Goal: Find contact information: Find contact information

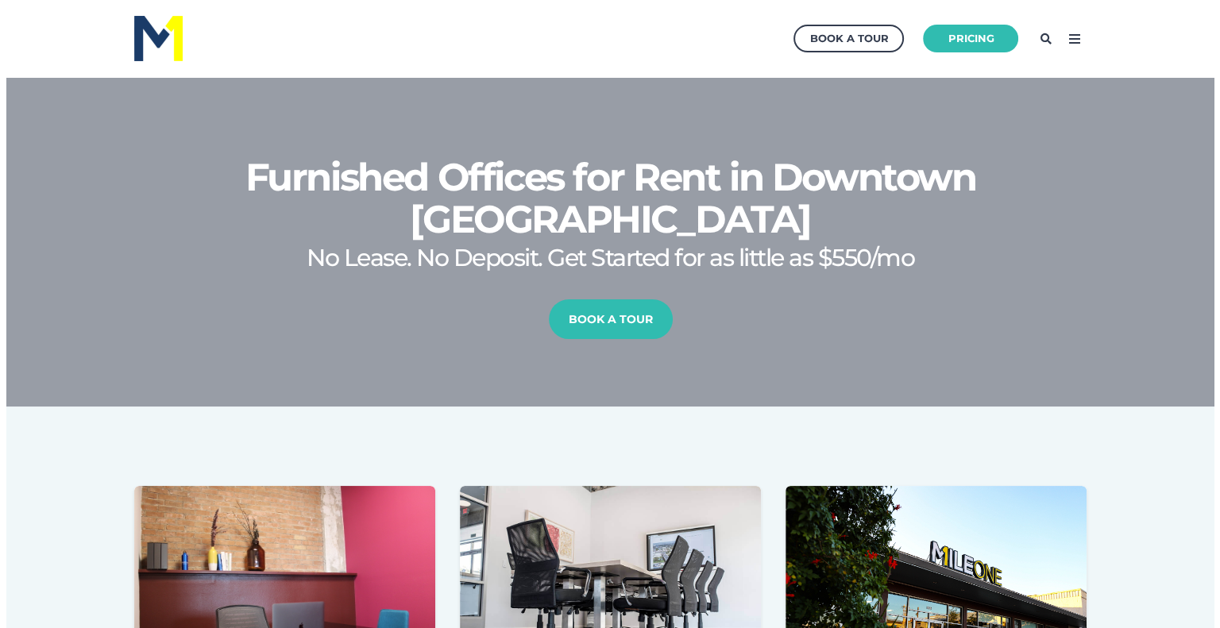
scroll to position [369, 1223]
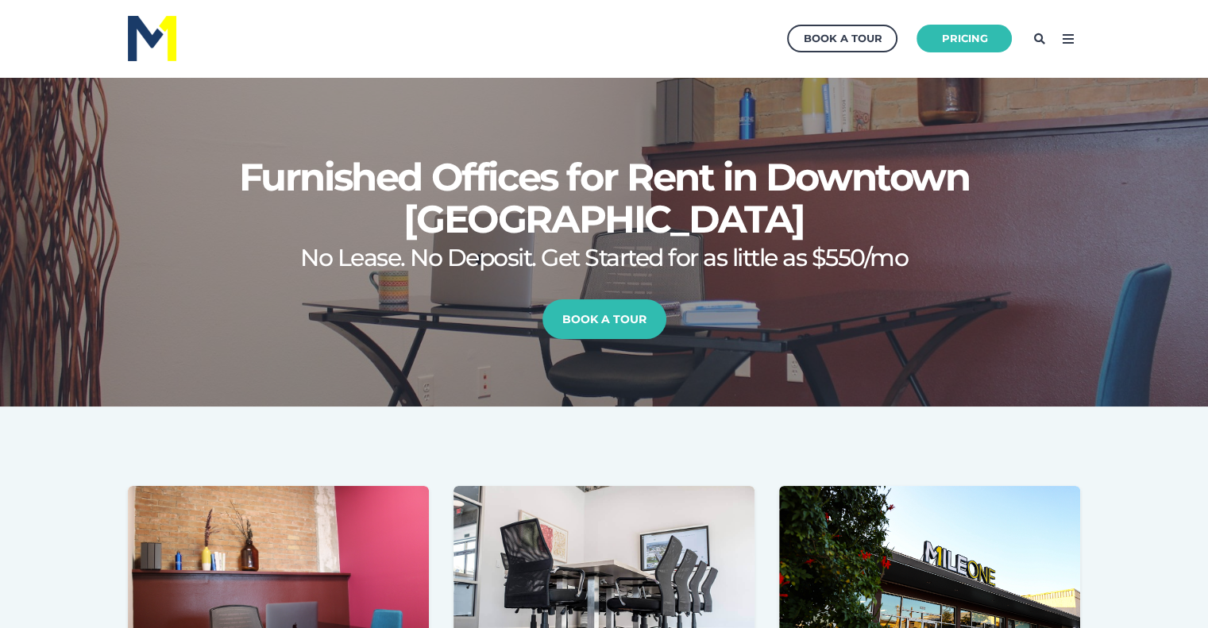
click at [1067, 42] on icon at bounding box center [1067, 38] width 25 height 25
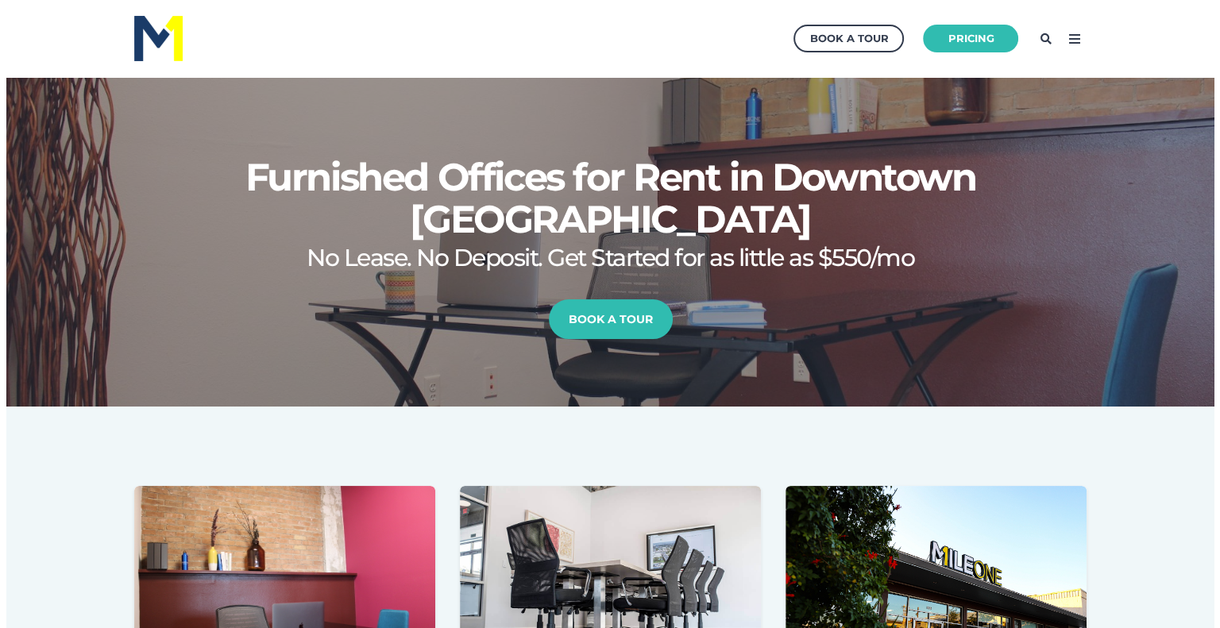
scroll to position [369, 1236]
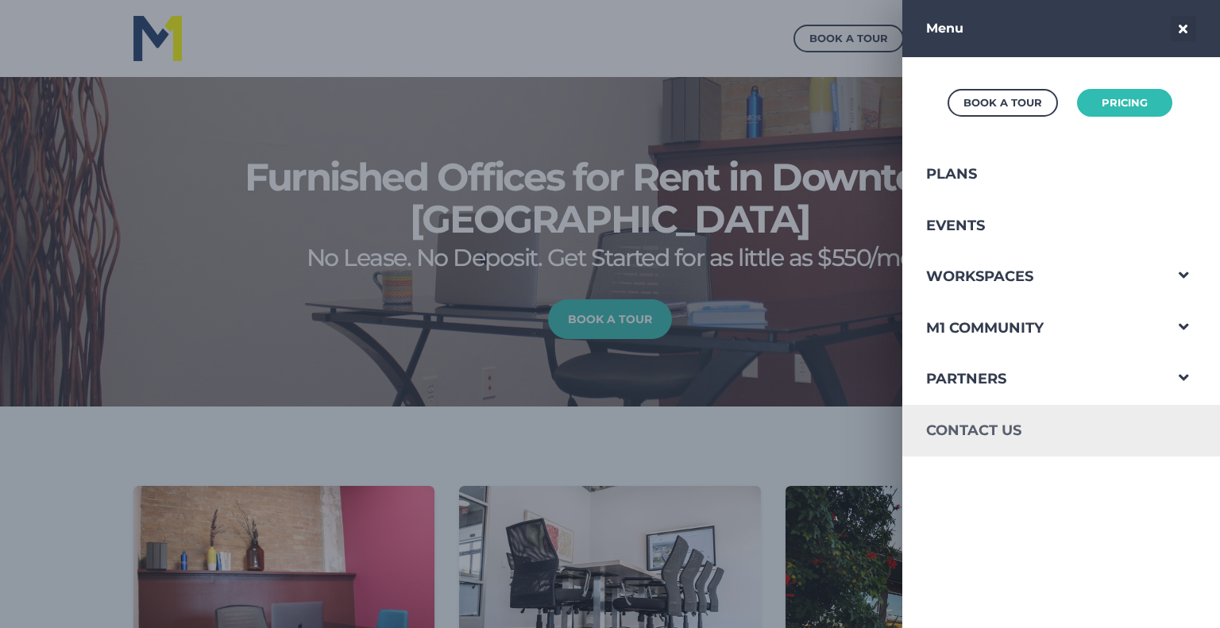
click at [970, 422] on link "Contact Us" at bounding box center [1032, 431] width 261 height 52
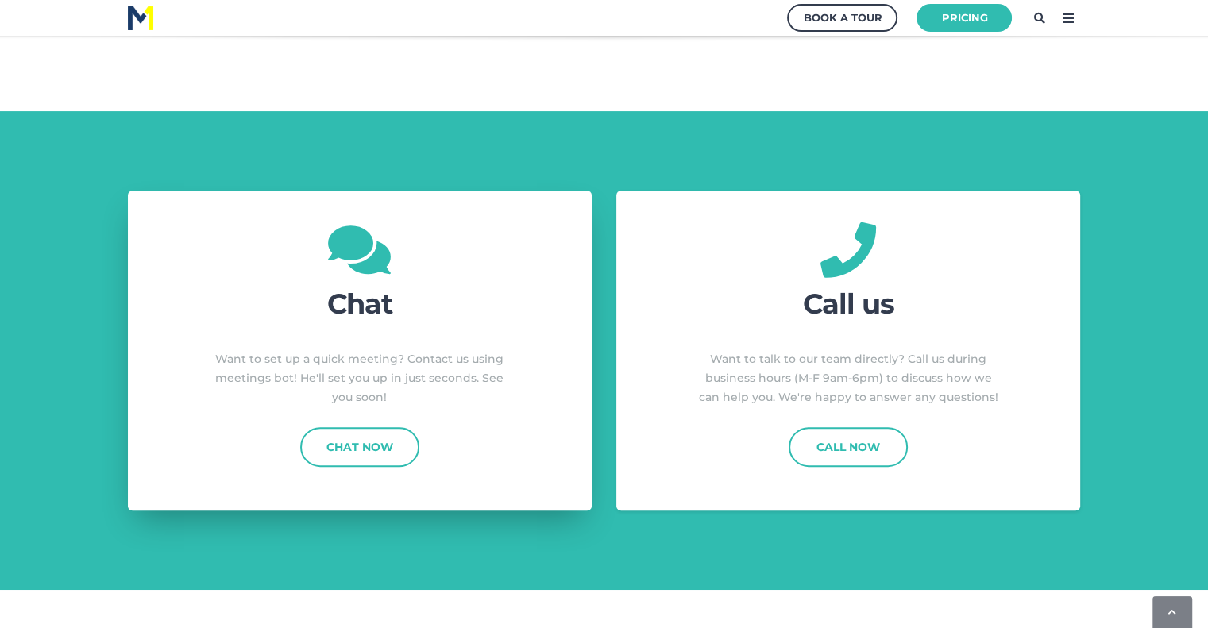
scroll to position [397, 0]
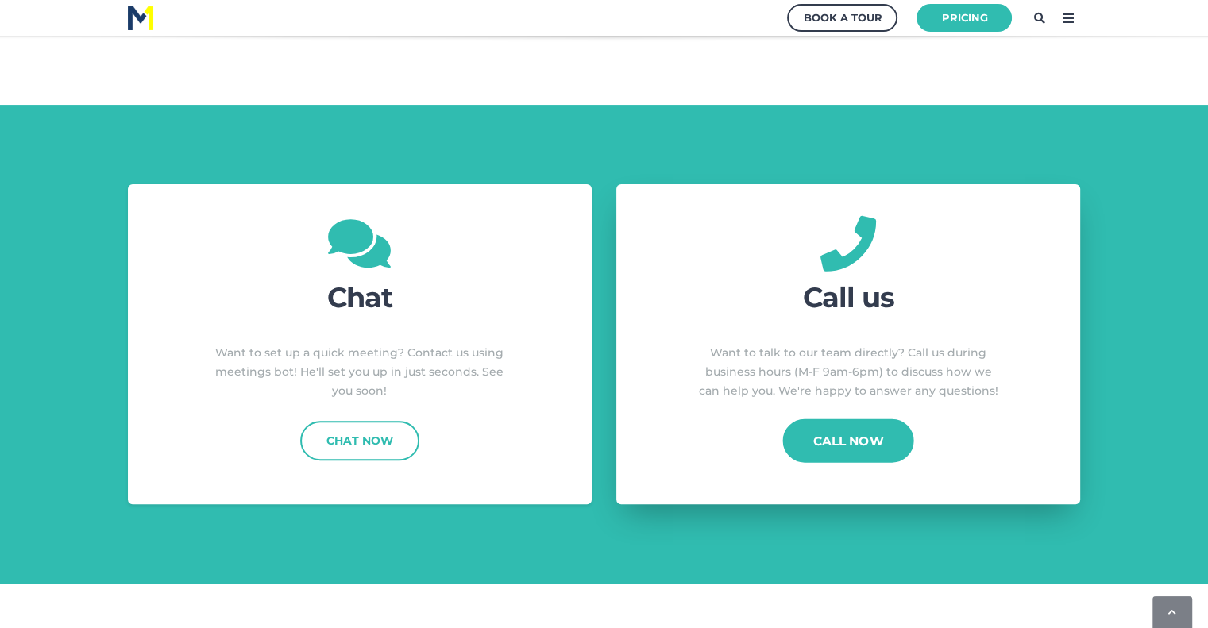
click at [820, 450] on link "Call Now" at bounding box center [848, 441] width 131 height 44
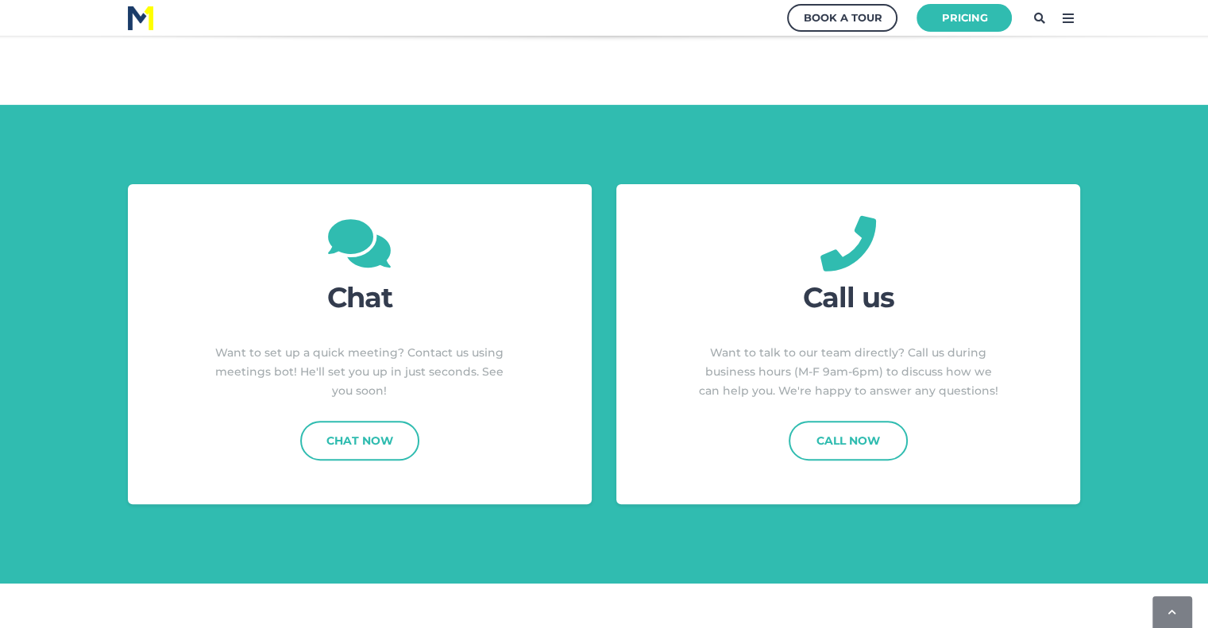
click at [836, 517] on div "Chat Want to set up a quick meeting? Contact us using meetings bot! He'll set y…" at bounding box center [604, 344] width 1208 height 479
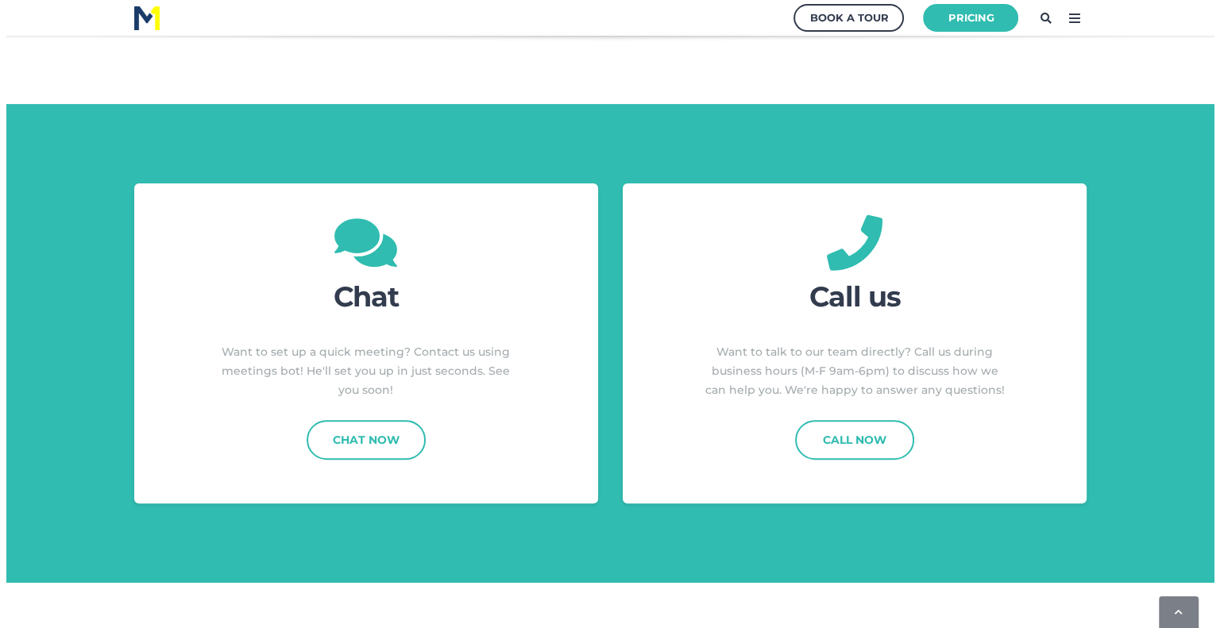
scroll to position [397, 0]
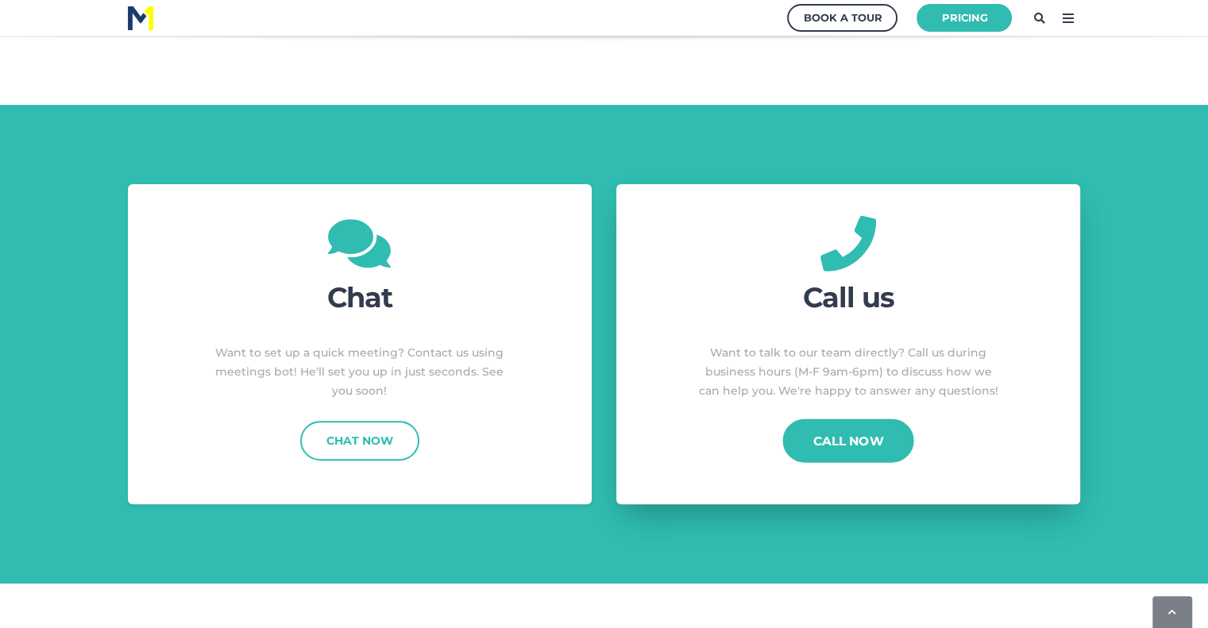
click at [823, 444] on link "Call Now" at bounding box center [848, 441] width 131 height 44
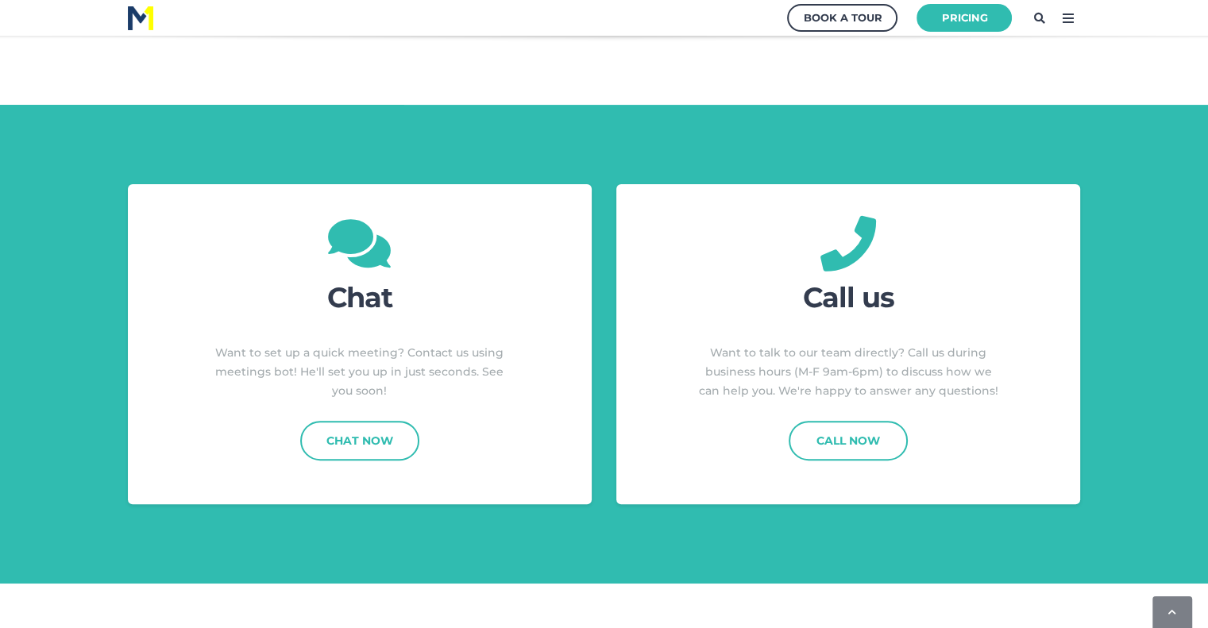
click at [745, 522] on div "Chat Want to set up a quick meeting? Contact us using meetings bot! He'll set y…" at bounding box center [604, 344] width 1208 height 479
click at [1063, 13] on icon at bounding box center [1067, 18] width 25 height 25
